Goal: Obtain resource: Obtain resource

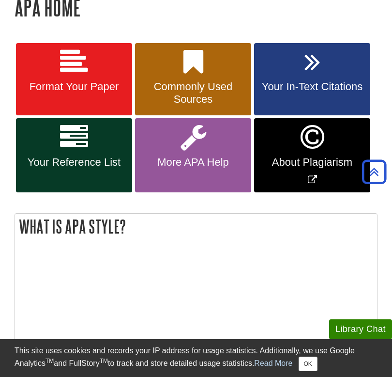
scroll to position [162, 0]
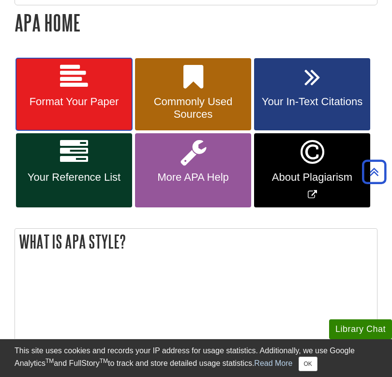
click at [103, 76] on link "Format Your Paper" at bounding box center [74, 94] width 116 height 73
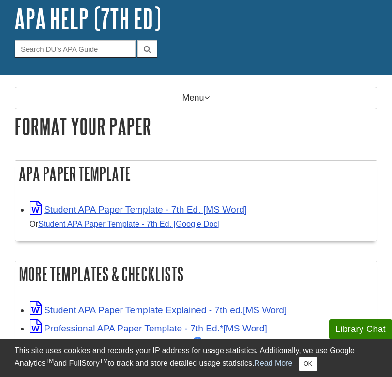
scroll to position [59, 0]
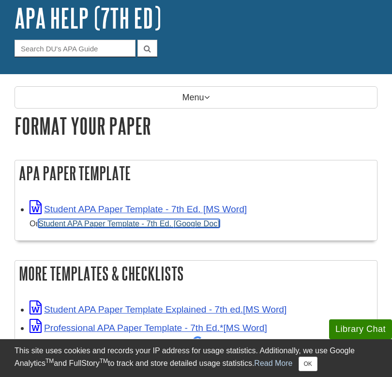
click at [196, 228] on link "Student APA Paper Template - 7th Ed. [Google Doc]" at bounding box center [129, 223] width 182 height 9
